Goal: Subscribe to service/newsletter

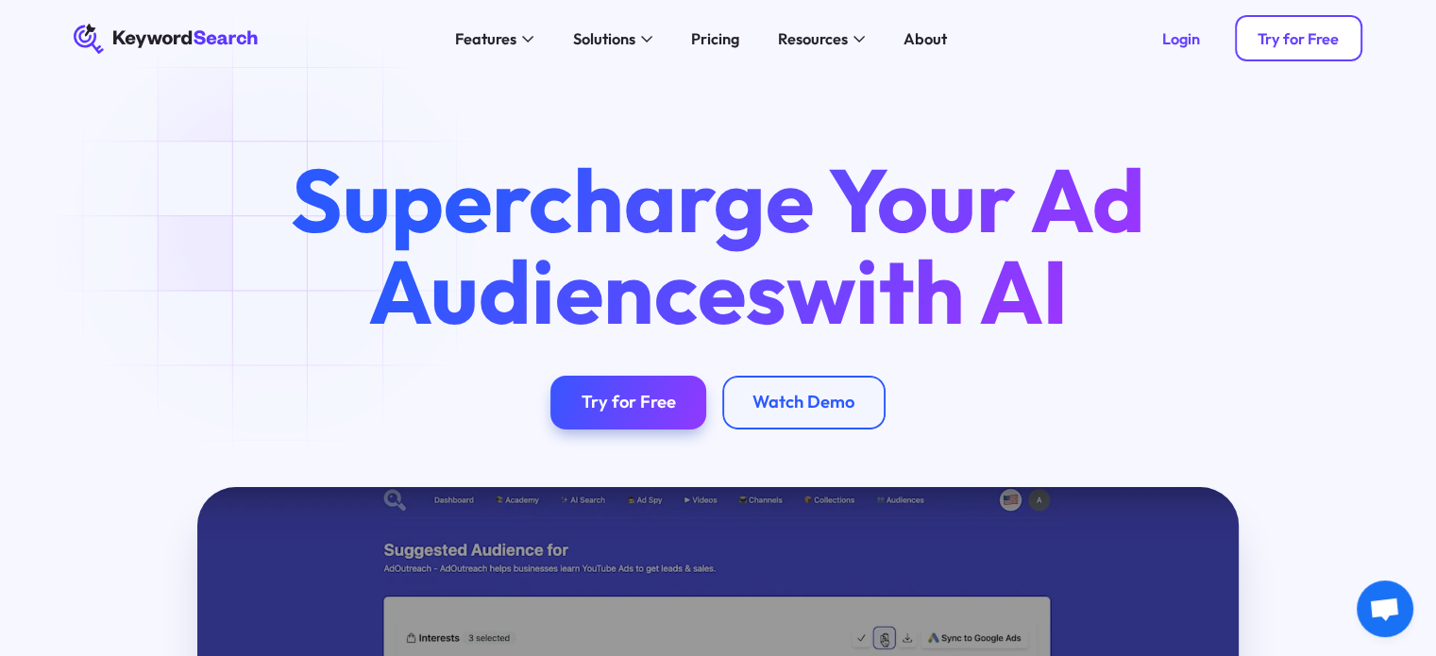
click at [1277, 32] on div "Try for Free" at bounding box center [1298, 38] width 81 height 19
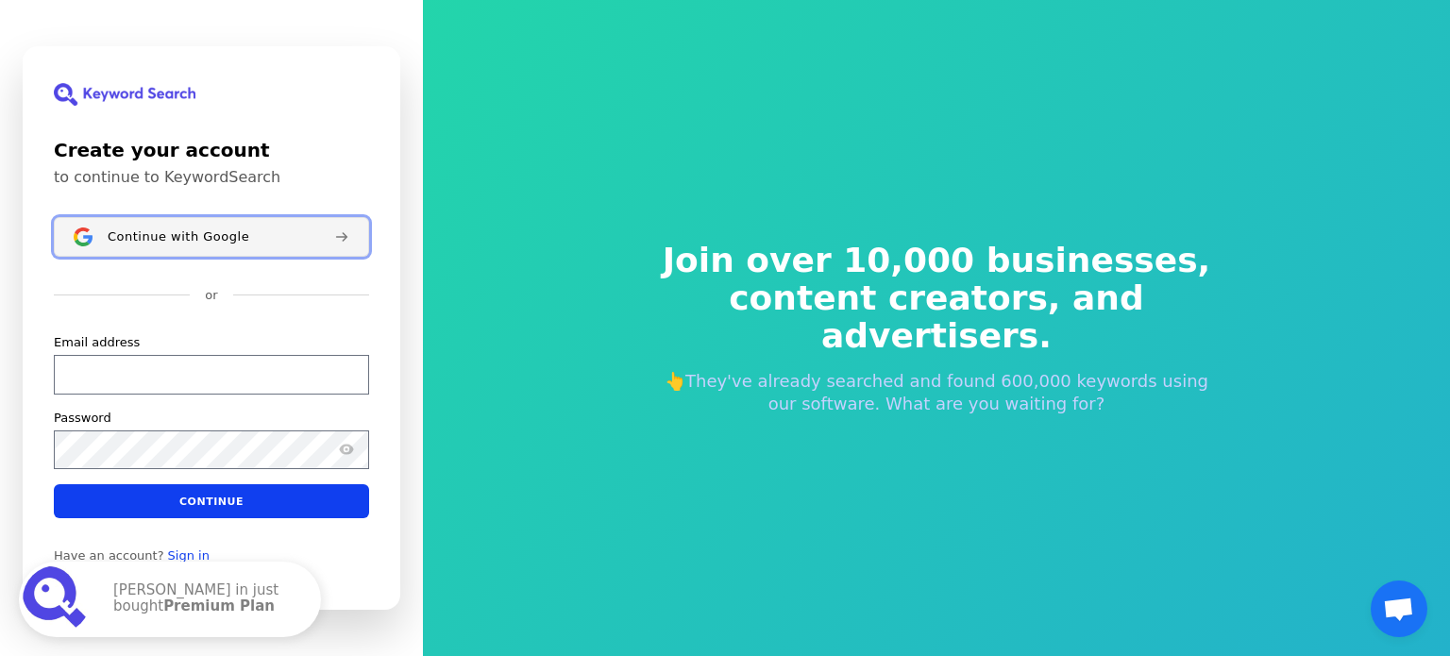
click at [161, 245] on span "Continue with Google" at bounding box center [179, 236] width 142 height 15
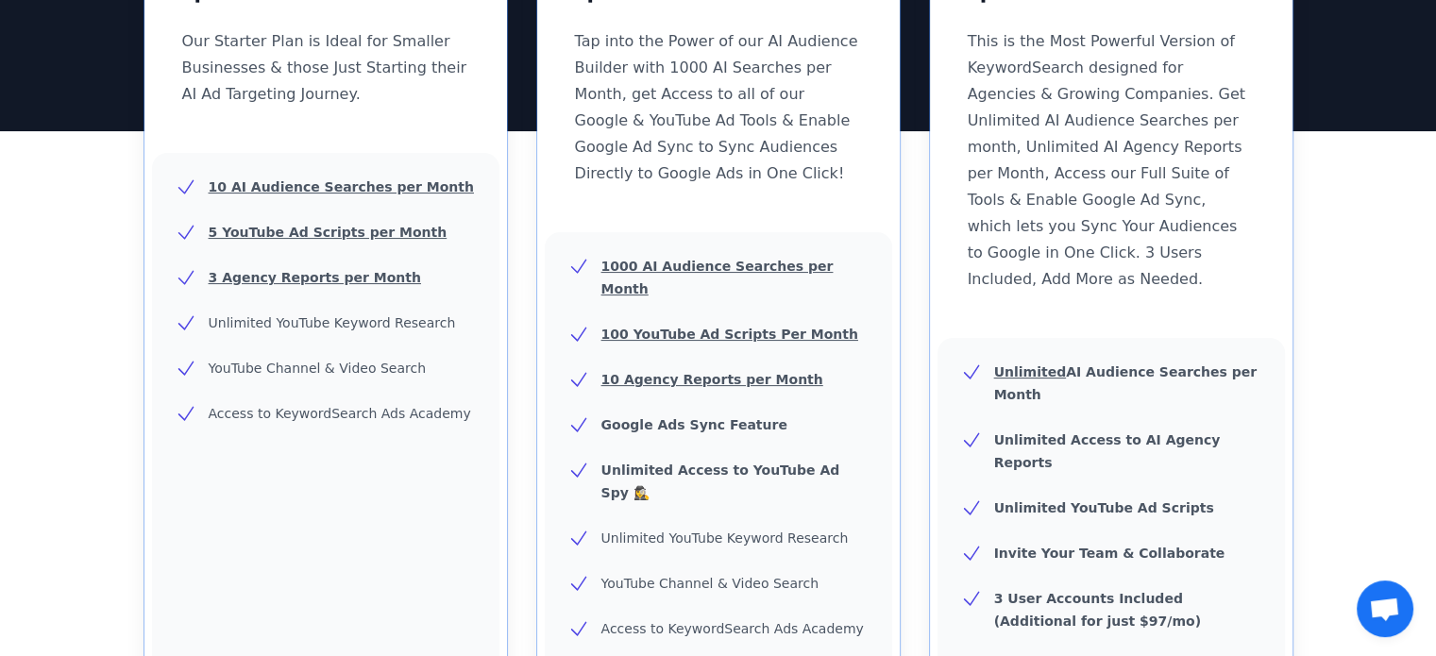
scroll to position [245, 0]
